Goal: Task Accomplishment & Management: Manage account settings

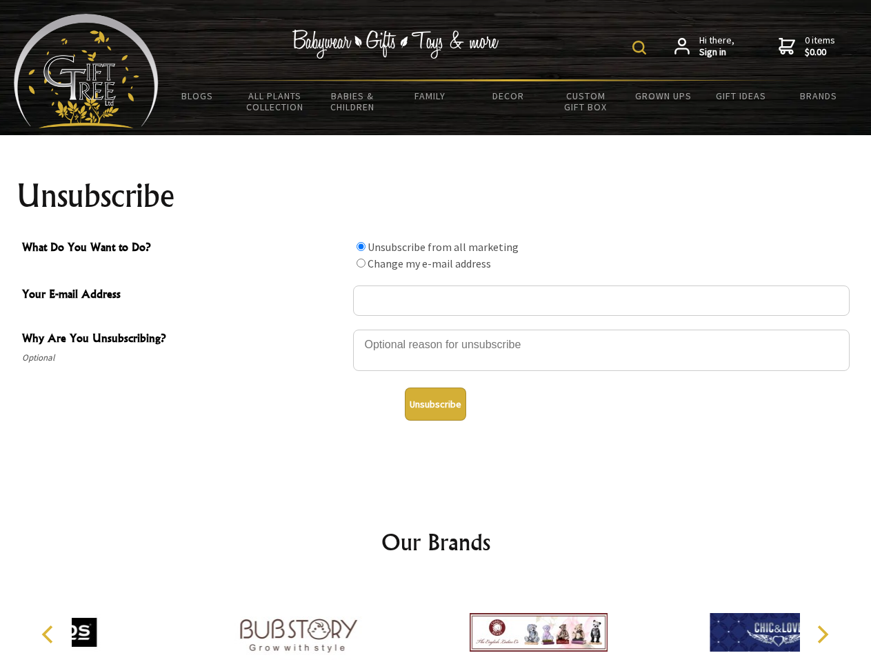
click at [642, 48] on img at bounding box center [640, 48] width 14 height 14
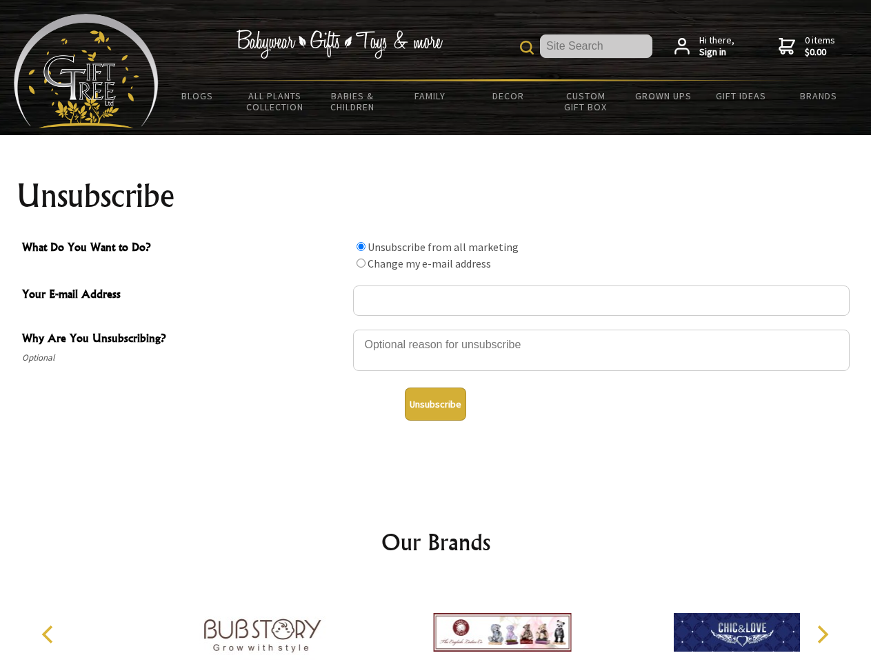
click at [436, 329] on div at bounding box center [601, 352] width 497 height 48
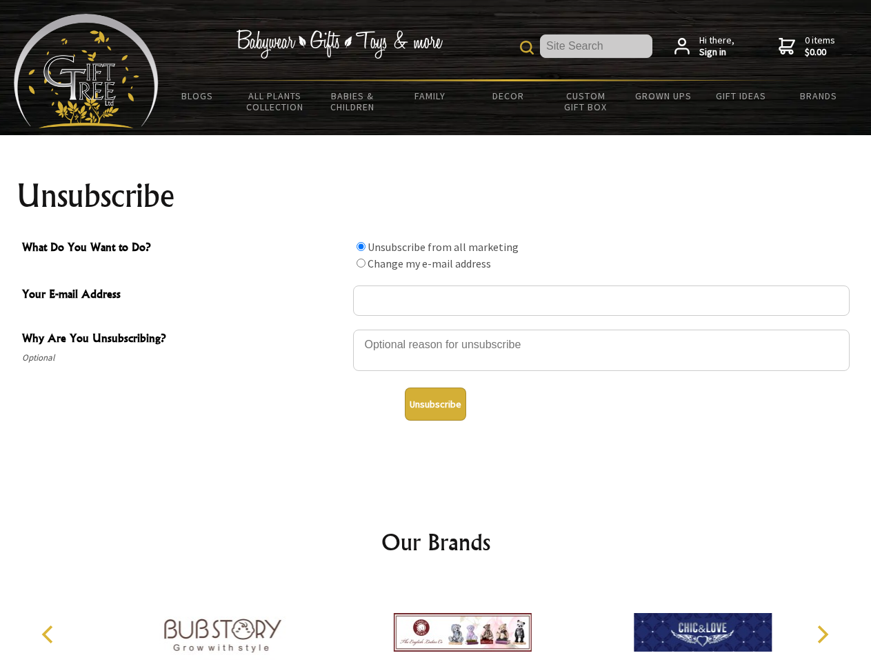
click at [361, 246] on input "What Do You Want to Do?" at bounding box center [361, 246] width 9 height 9
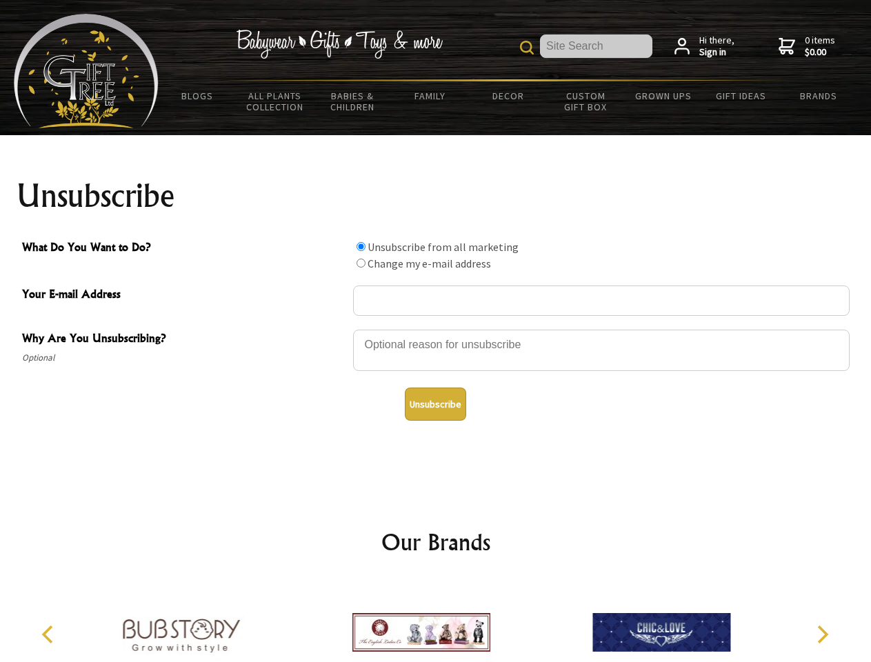
click at [361, 263] on input "What Do You Want to Do?" at bounding box center [361, 263] width 9 height 9
radio input "true"
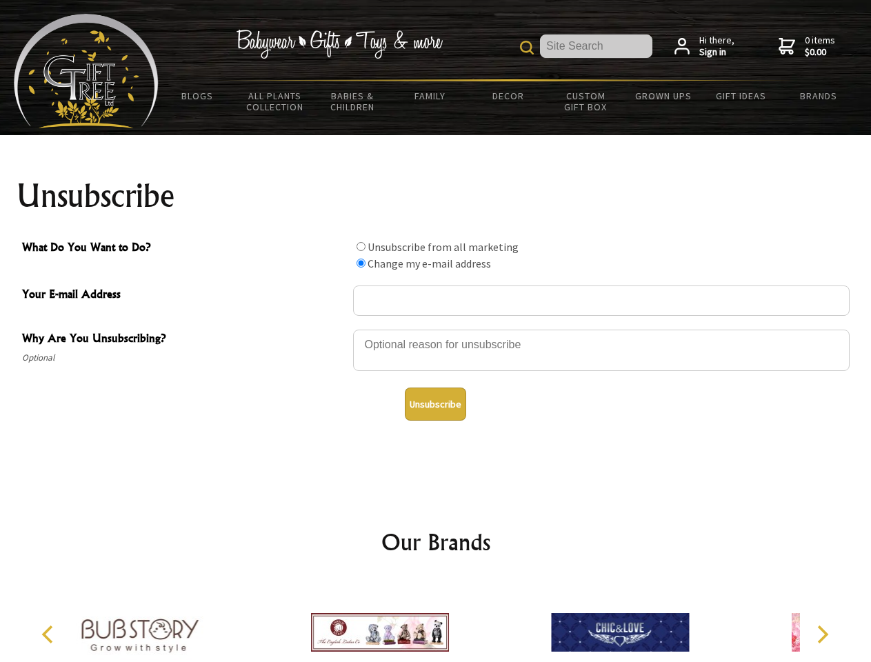
click at [435, 404] on button "Unsubscribe" at bounding box center [435, 404] width 61 height 33
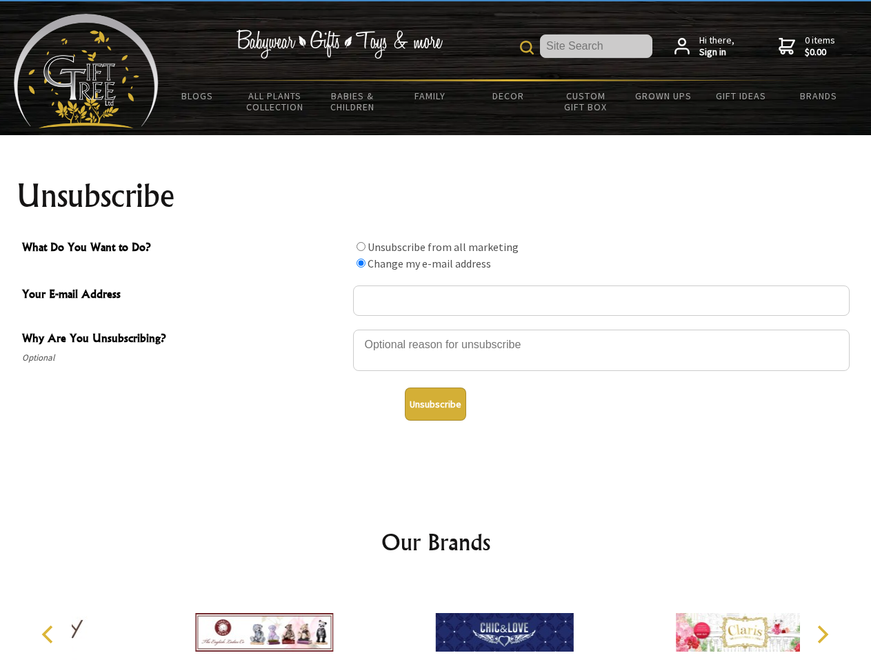
click at [436, 622] on img at bounding box center [505, 632] width 138 height 103
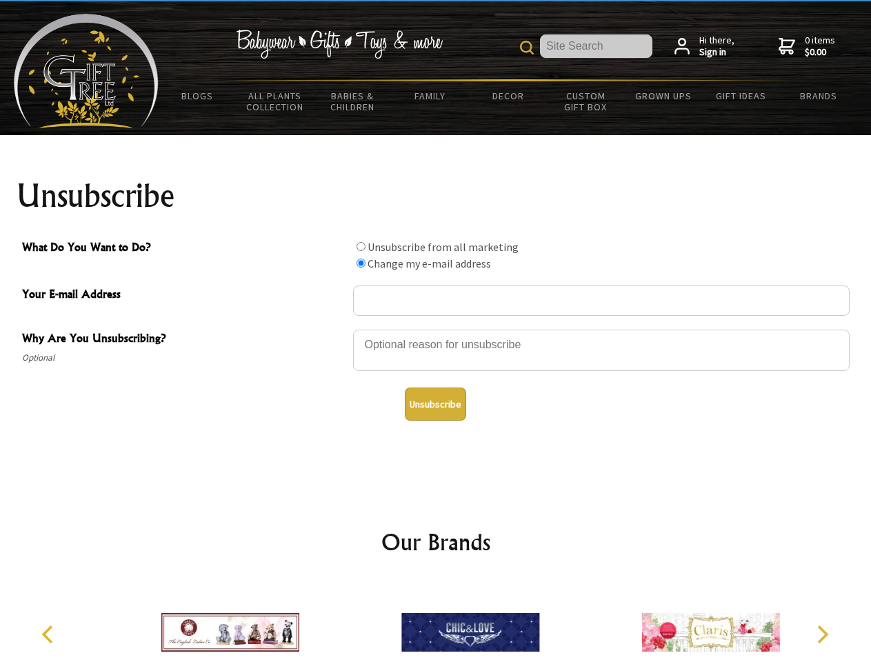
click at [50, 635] on icon "Previous" at bounding box center [49, 635] width 18 height 18
click at [822, 635] on icon "Next" at bounding box center [822, 635] width 18 height 18
